Goal: Find contact information

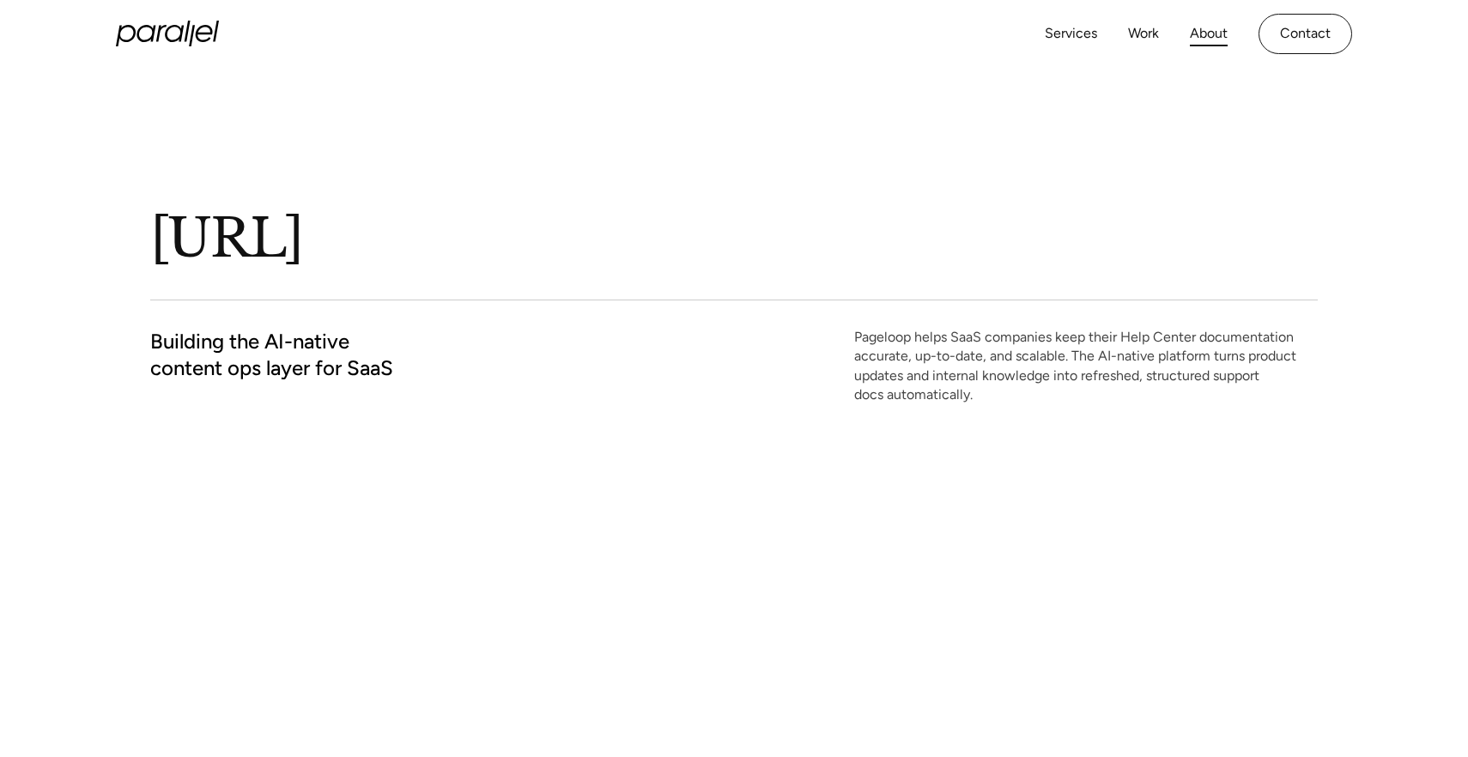
click at [1201, 36] on link "About" at bounding box center [1209, 33] width 38 height 25
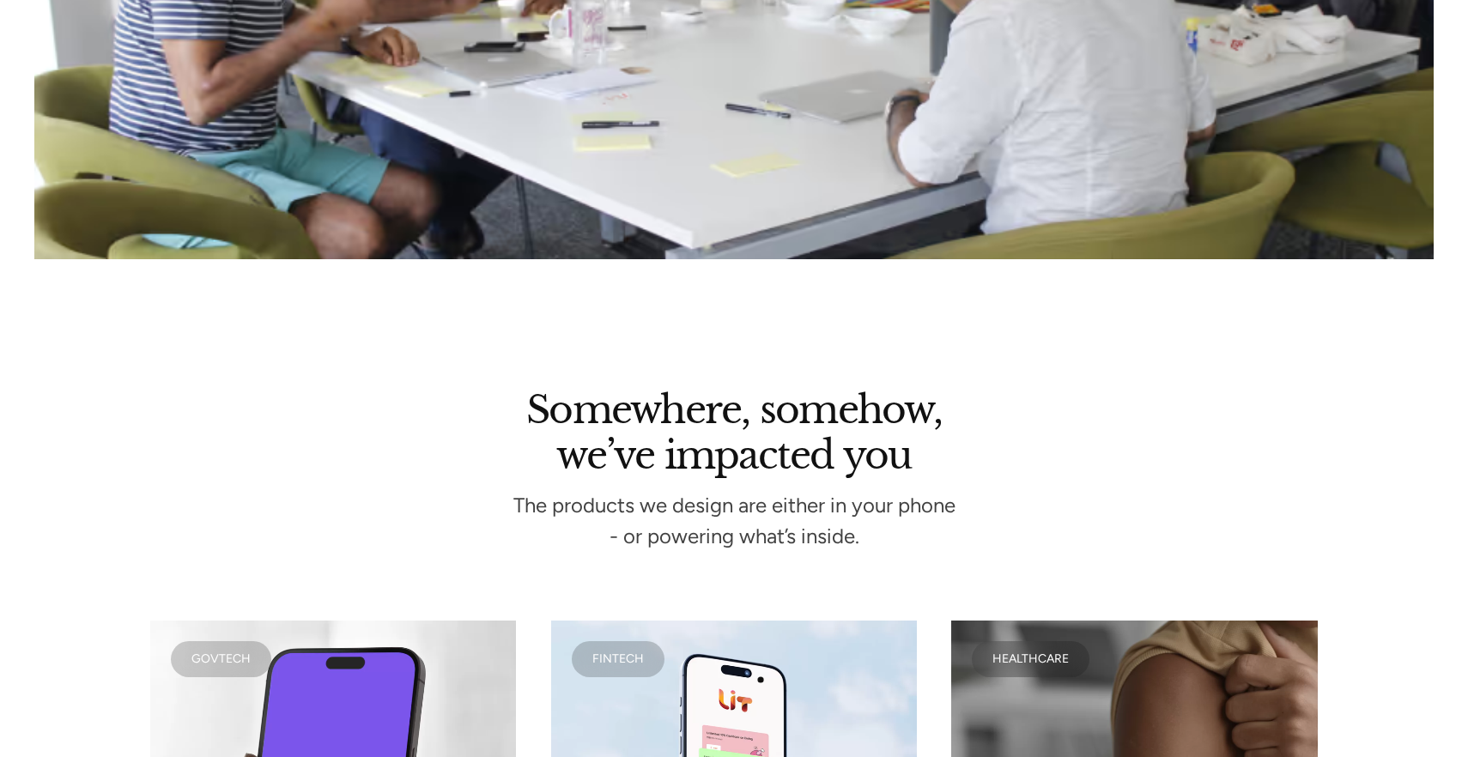
scroll to position [4088, 0]
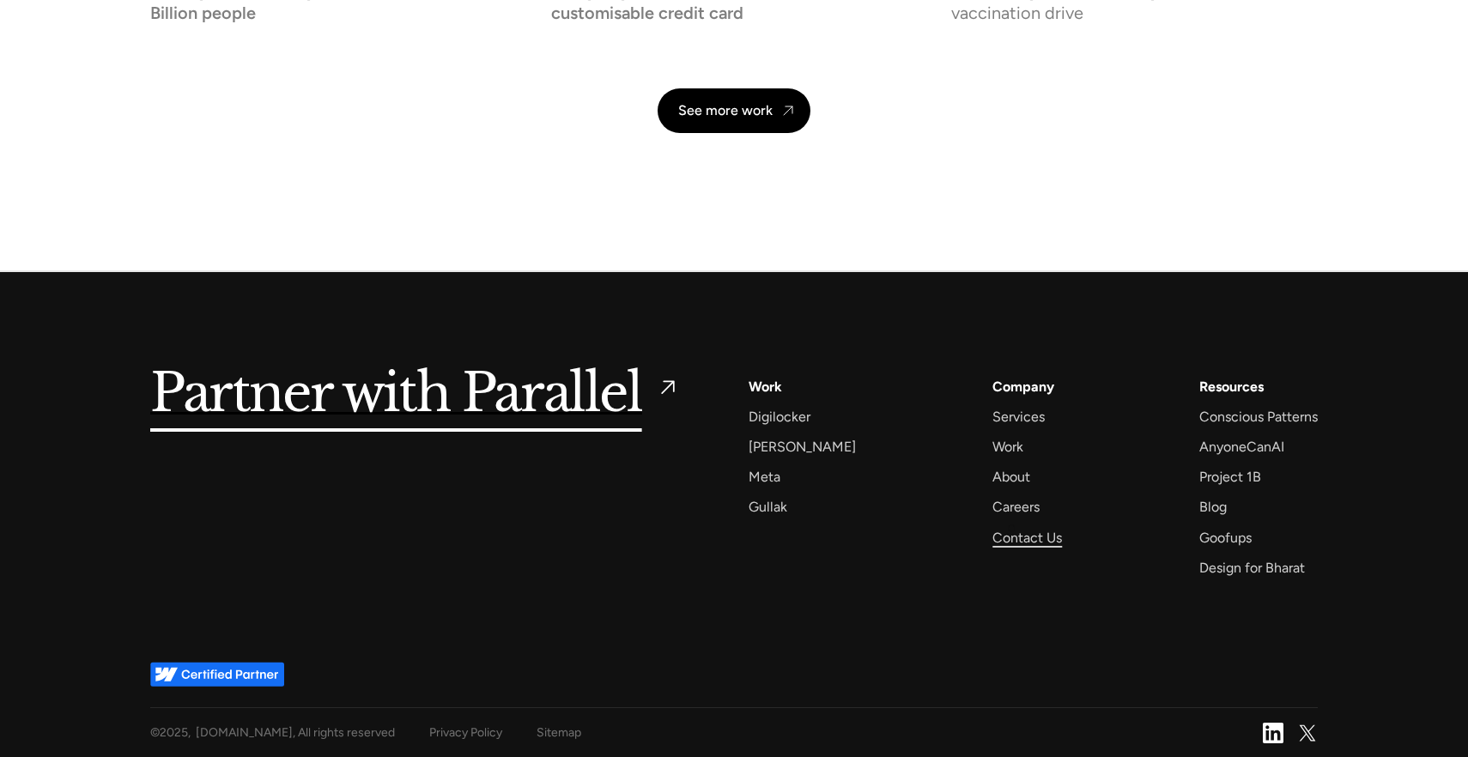
click at [1008, 539] on div "Contact Us" at bounding box center [1028, 537] width 70 height 23
